Goal: Find specific page/section

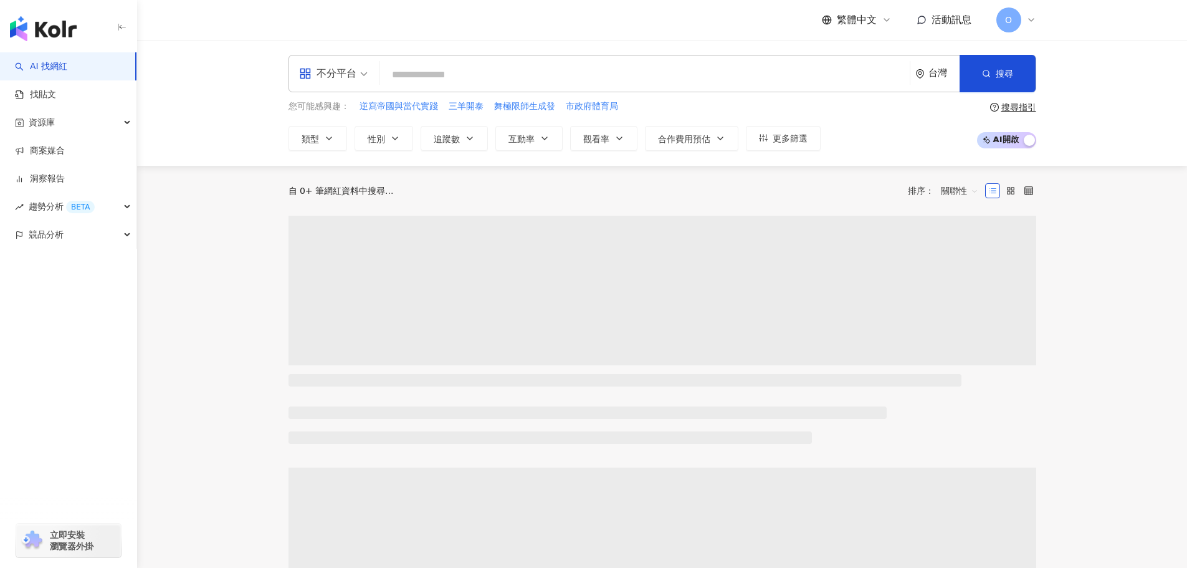
click at [526, 69] on input "search" at bounding box center [645, 75] width 520 height 24
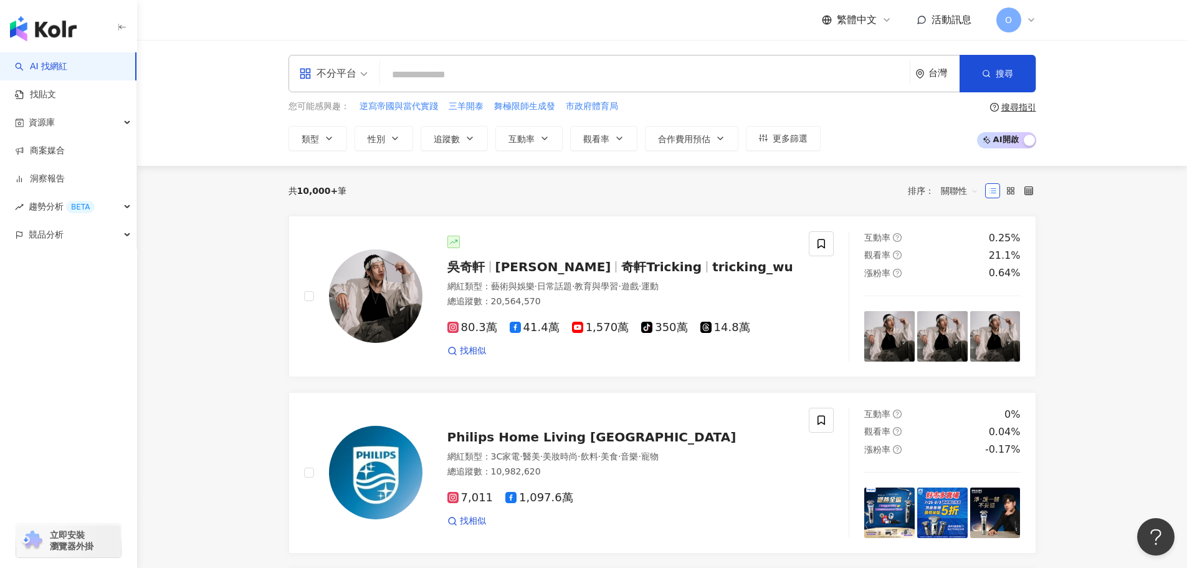
click at [526, 69] on input "search" at bounding box center [645, 75] width 520 height 24
type input "****"
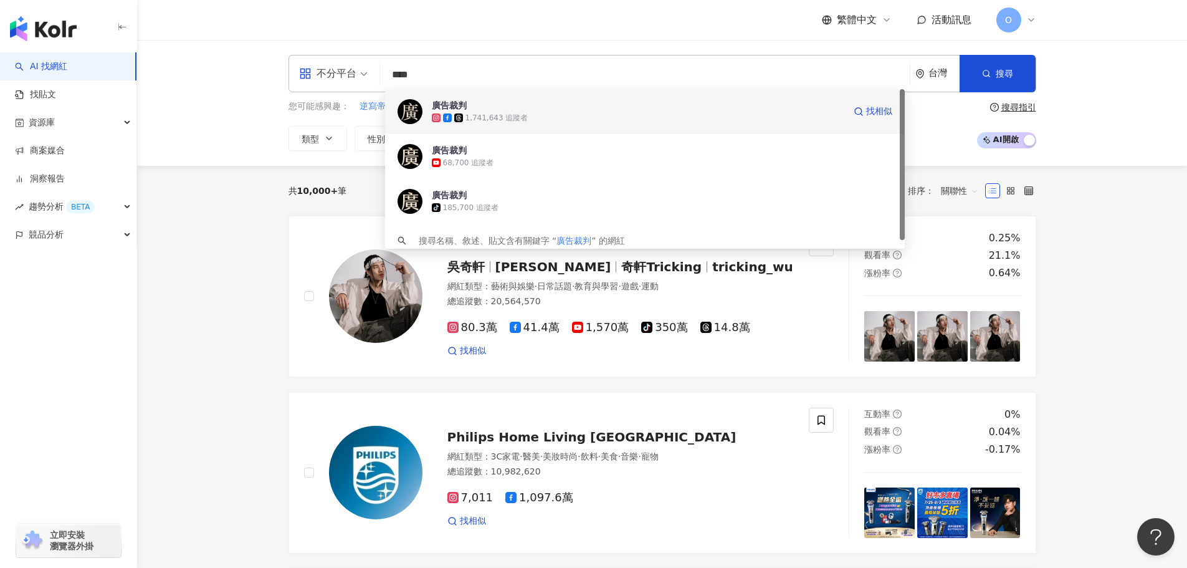
click at [549, 116] on div "1,741,643 追蹤者" at bounding box center [638, 118] width 412 height 12
